Goal: Task Accomplishment & Management: Manage account settings

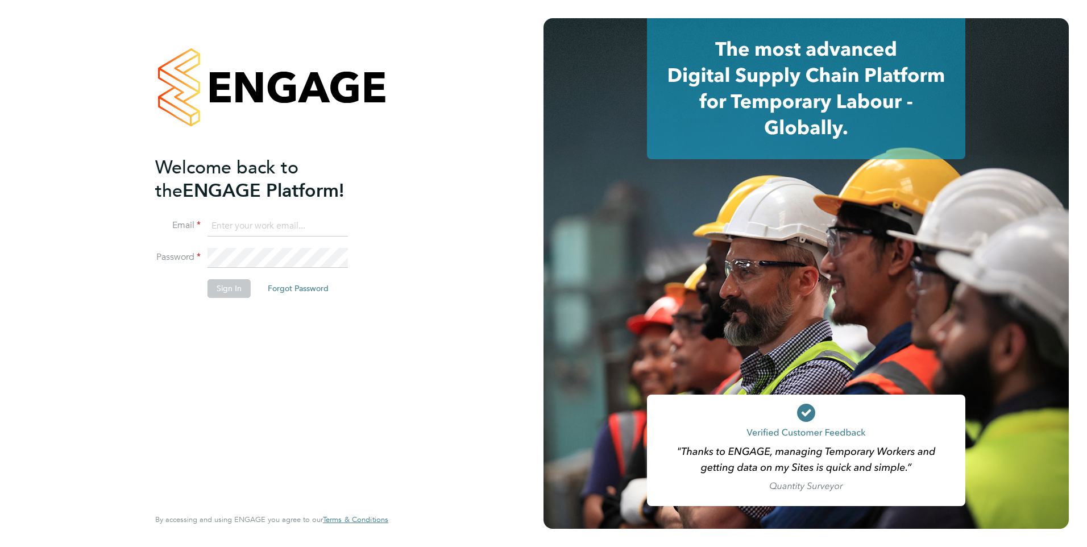
click at [251, 223] on input at bounding box center [278, 226] width 140 height 20
type input "jack.joyce@brightonandhovealbion.com"
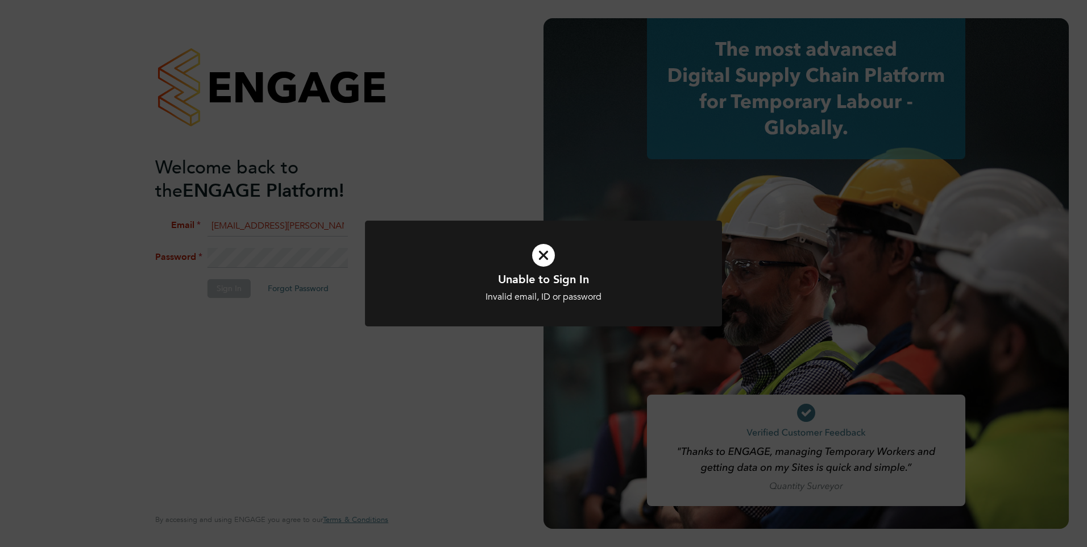
click at [552, 243] on icon at bounding box center [544, 255] width 296 height 44
click at [545, 250] on icon at bounding box center [544, 255] width 296 height 44
click at [558, 260] on icon at bounding box center [544, 255] width 296 height 44
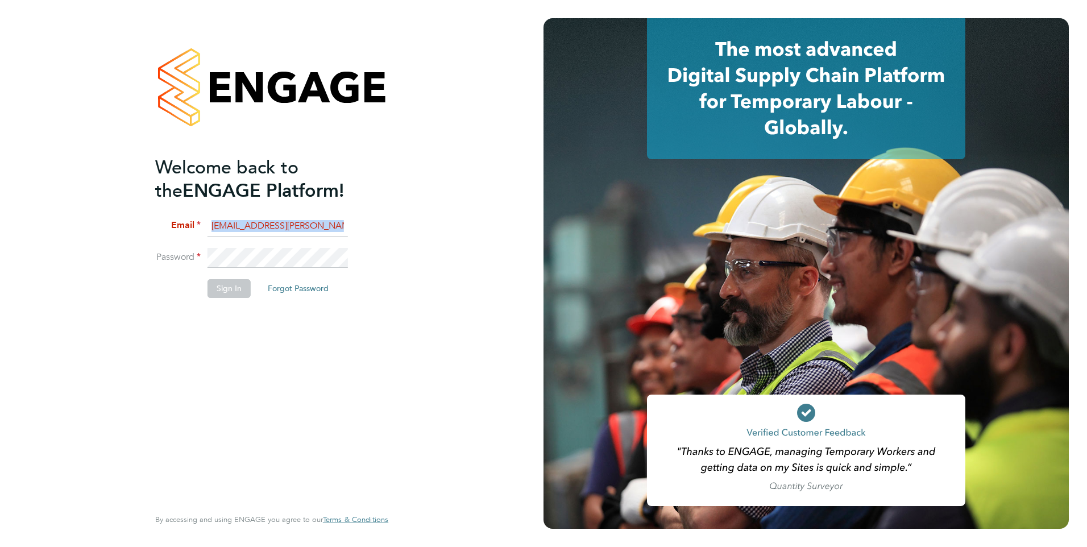
click at [262, 247] on fieldset "Email jack.joyce@brightonandhovealbion.com Password Sign In Forgot Password" at bounding box center [266, 262] width 222 height 93
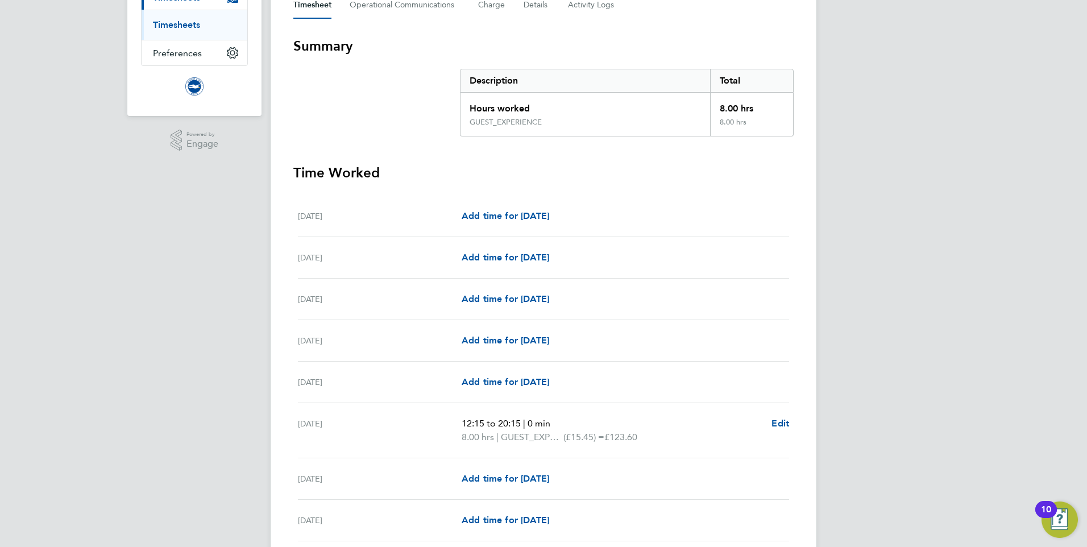
scroll to position [171, 0]
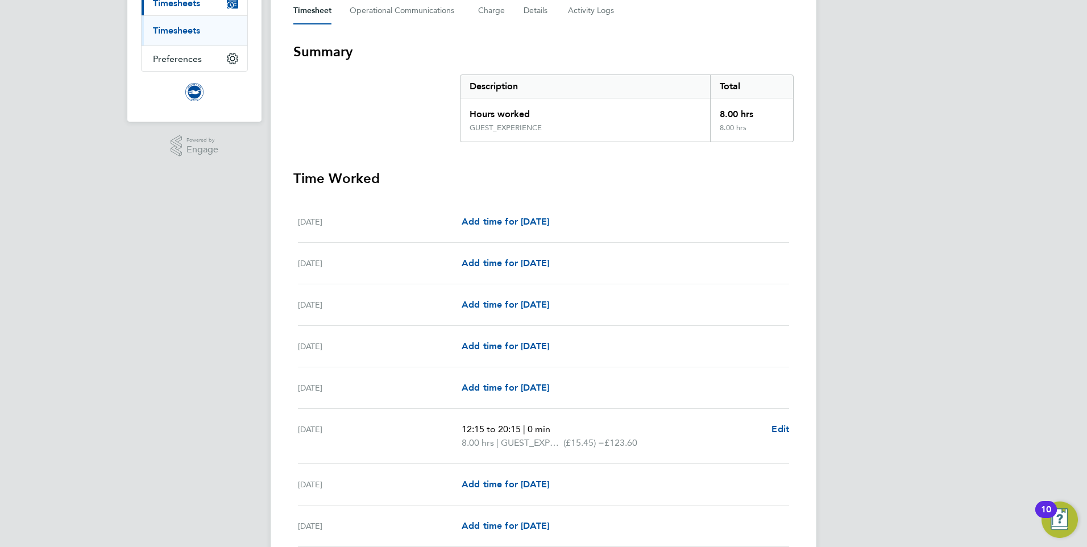
click at [673, 352] on div "Add time for [DATE] Add time for [DATE]" at bounding box center [626, 346] width 328 height 14
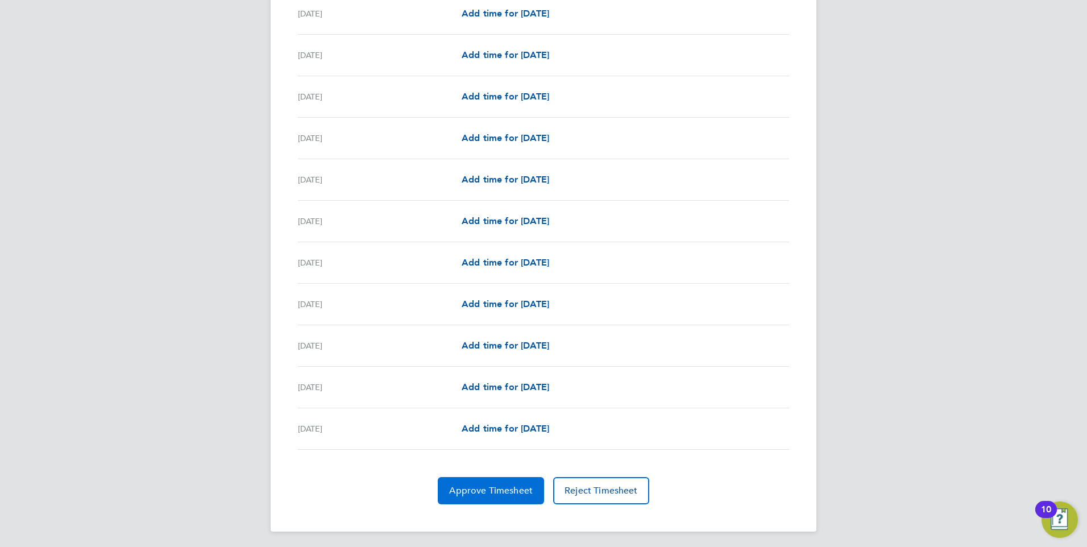
scroll to position [1184, 0]
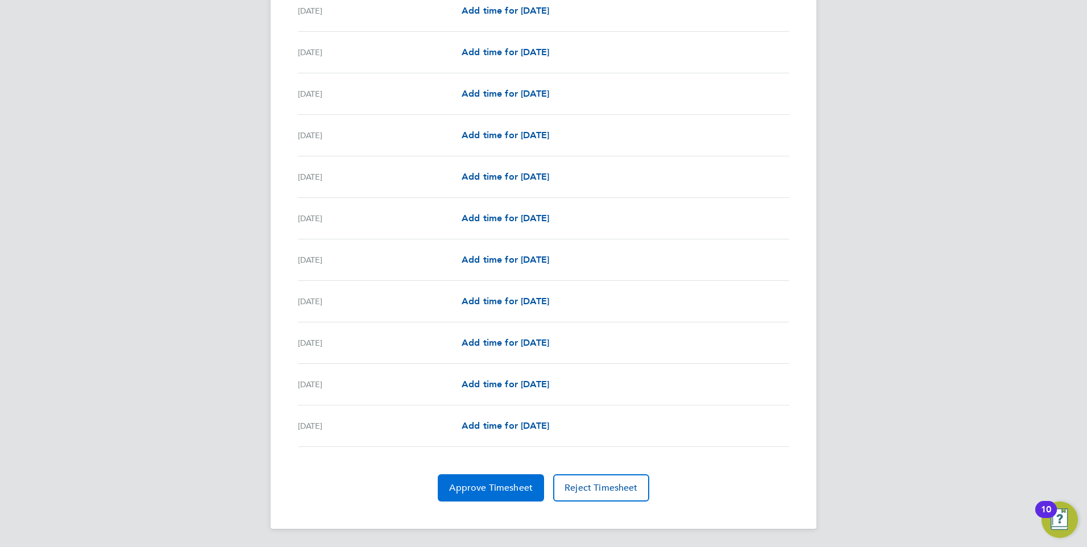
click at [495, 484] on span "Approve Timesheet" at bounding box center [491, 487] width 84 height 11
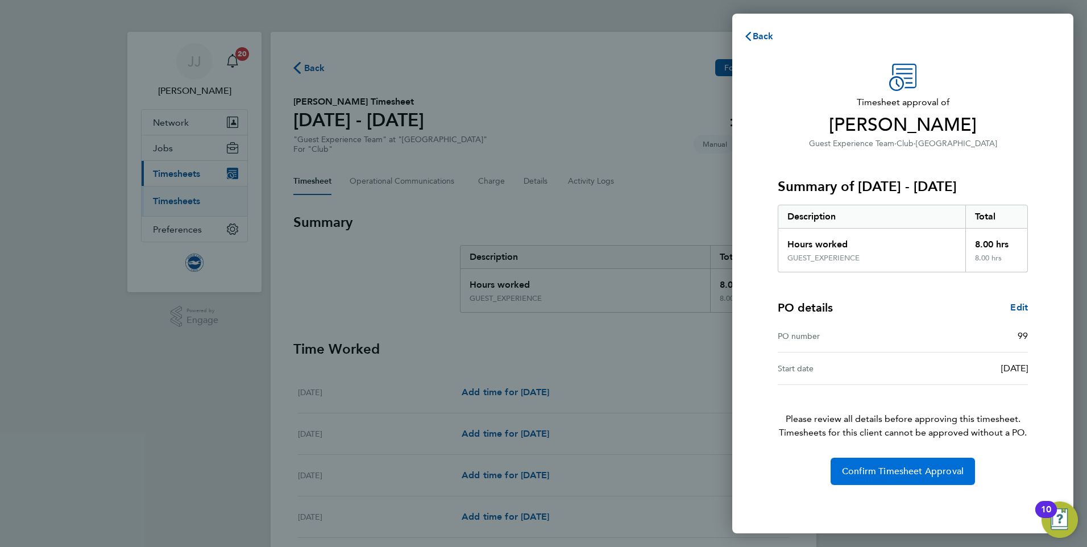
click at [903, 473] on span "Confirm Timesheet Approval" at bounding box center [903, 471] width 122 height 11
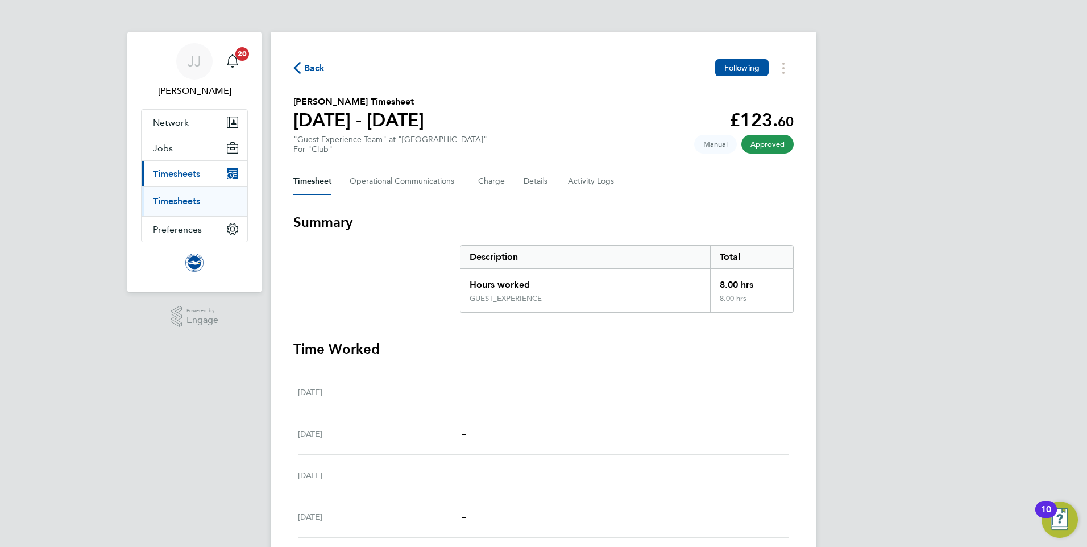
click at [310, 65] on span "Back" at bounding box center [314, 68] width 21 height 14
